Goal: Find specific page/section: Find specific page/section

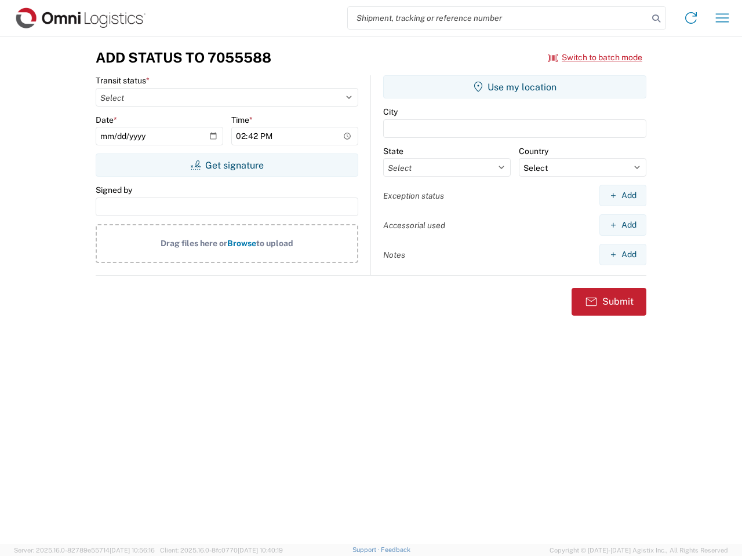
click at [498, 18] on input "search" at bounding box center [498, 18] width 300 height 22
click at [656, 19] on icon at bounding box center [656, 18] width 16 height 16
click at [691, 18] on icon at bounding box center [690, 18] width 19 height 19
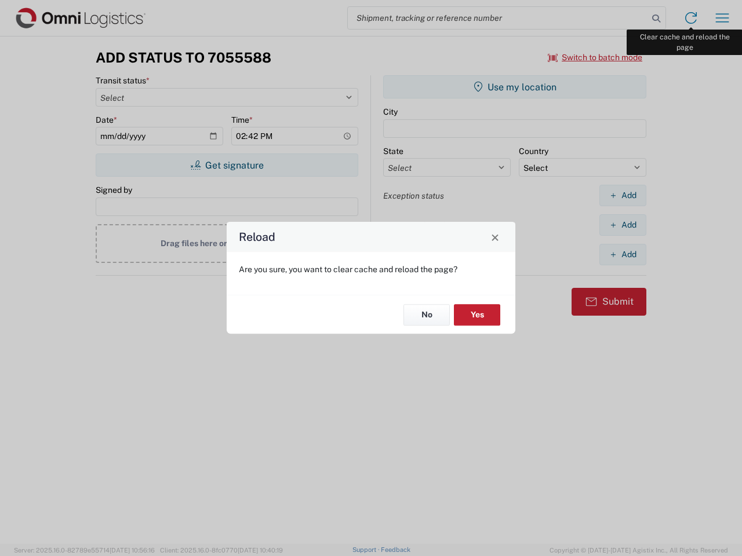
click at [722, 18] on div "Reload Are you sure, you want to clear cache and reload the page? No Yes" at bounding box center [371, 278] width 742 height 556
click at [595, 57] on div "Reload Are you sure, you want to clear cache and reload the page? No Yes" at bounding box center [371, 278] width 742 height 556
click at [227, 165] on div "Reload Are you sure, you want to clear cache and reload the page? No Yes" at bounding box center [371, 278] width 742 height 556
click at [515, 87] on div "Reload Are you sure, you want to clear cache and reload the page? No Yes" at bounding box center [371, 278] width 742 height 556
click at [622, 195] on div "Reload Are you sure, you want to clear cache and reload the page? No Yes" at bounding box center [371, 278] width 742 height 556
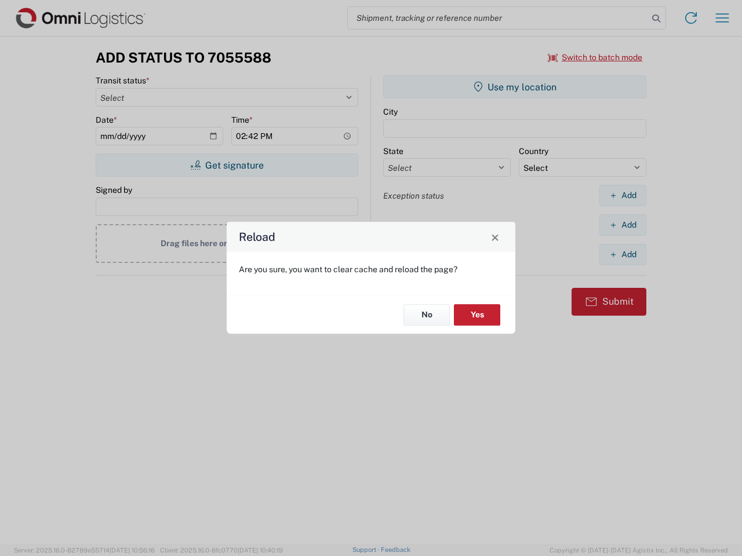
click at [622, 225] on div "Reload Are you sure, you want to clear cache and reload the page? No Yes" at bounding box center [371, 278] width 742 height 556
click at [622, 254] on div "Reload Are you sure, you want to clear cache and reload the page? No Yes" at bounding box center [371, 278] width 742 height 556
